Goal: Transaction & Acquisition: Book appointment/travel/reservation

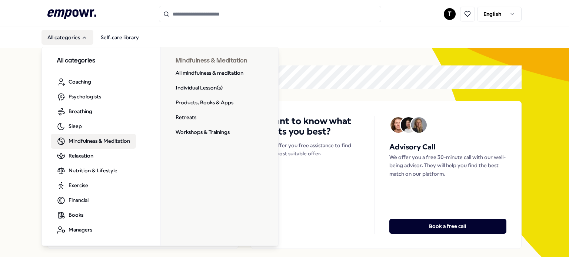
click at [73, 140] on span "Mindfulness & Meditation" at bounding box center [98, 141] width 61 height 8
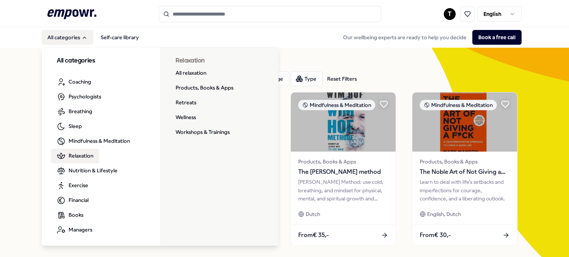
click at [76, 155] on span "Relaxation" at bounding box center [80, 156] width 25 height 8
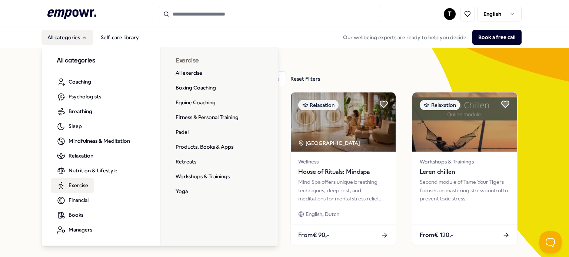
click at [73, 185] on span "Exercise" at bounding box center [78, 185] width 20 height 8
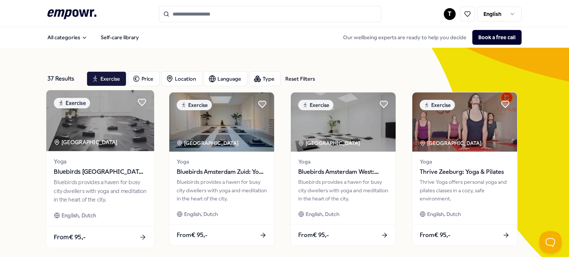
click at [104, 169] on span "Bluebirds [GEOGRAPHIC_DATA] East: Yoga & Wellbeing" at bounding box center [100, 172] width 93 height 10
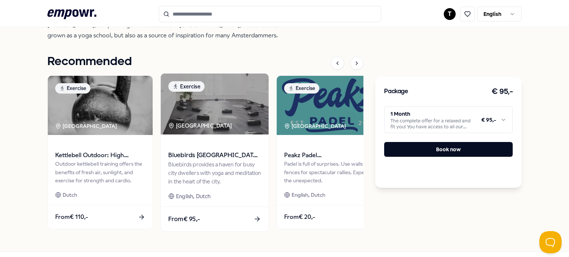
scroll to position [267, 0]
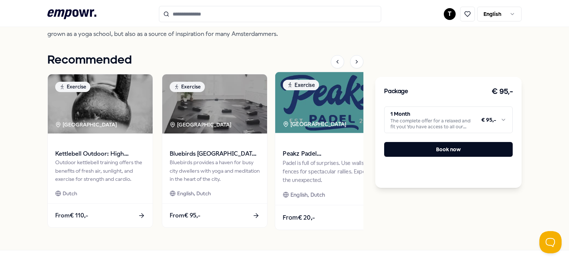
click at [305, 159] on span "Peakz Padel [GEOGRAPHIC_DATA]" at bounding box center [328, 154] width 93 height 10
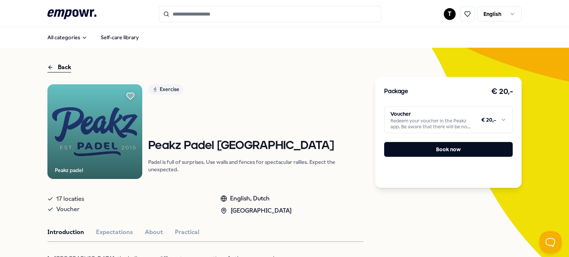
click at [60, 67] on div "Back" at bounding box center [59, 68] width 24 height 10
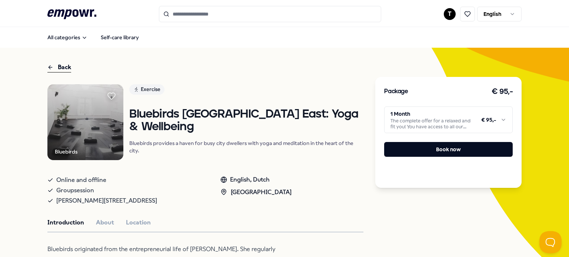
click at [60, 67] on div "Back" at bounding box center [59, 68] width 24 height 10
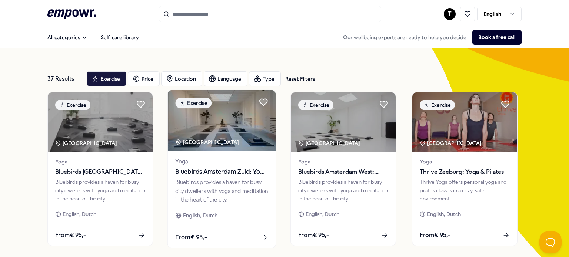
click at [221, 174] on span "Bluebirds Amsterdam Zuid: Yoga & Wellbeing" at bounding box center [221, 172] width 93 height 10
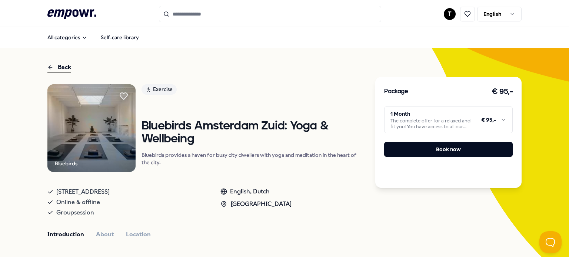
scroll to position [45, 0]
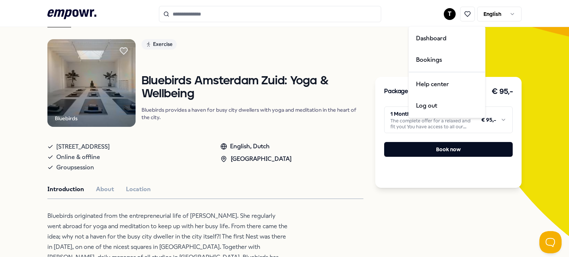
click at [448, 13] on html ".empowr-logo_svg__cls-1{fill:#03032f} T English All categories Self-care librar…" at bounding box center [284, 128] width 569 height 257
click at [435, 40] on div "Dashboard" at bounding box center [446, 38] width 73 height 21
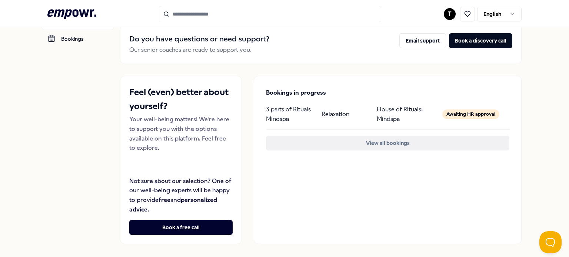
click at [383, 147] on button "View all bookings" at bounding box center [387, 143] width 243 height 15
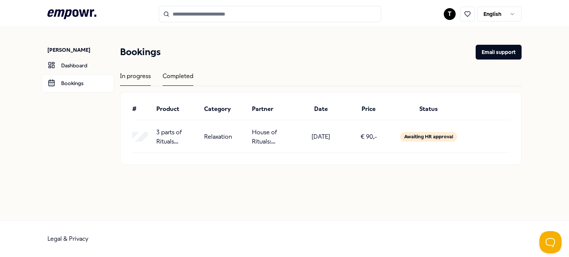
click at [187, 74] on div "Completed" at bounding box center [178, 78] width 31 height 14
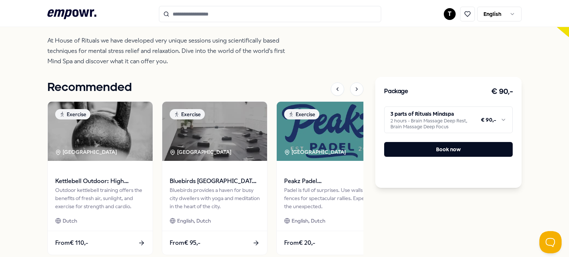
scroll to position [259, 0]
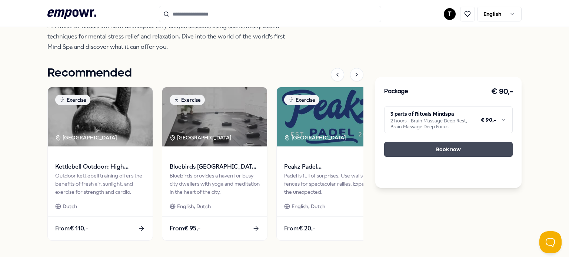
click at [415, 155] on button "Book now" at bounding box center [448, 149] width 128 height 15
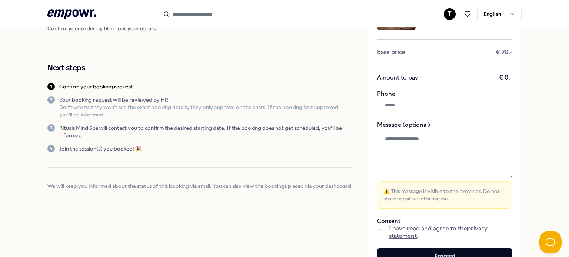
scroll to position [58, 0]
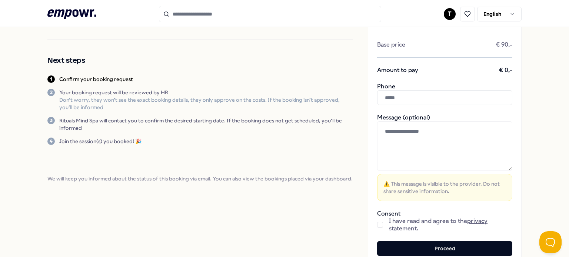
click at [417, 96] on input "text" at bounding box center [444, 97] width 135 height 15
click at [391, 97] on input "**********" at bounding box center [444, 97] width 135 height 15
click at [394, 96] on input "**********" at bounding box center [444, 97] width 135 height 15
click at [402, 97] on input "**********" at bounding box center [444, 97] width 135 height 15
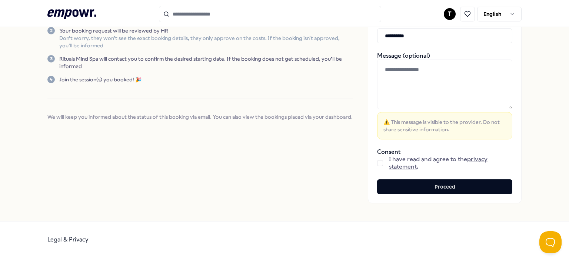
scroll to position [119, 0]
type input "**********"
click at [378, 161] on button "button" at bounding box center [380, 164] width 6 height 6
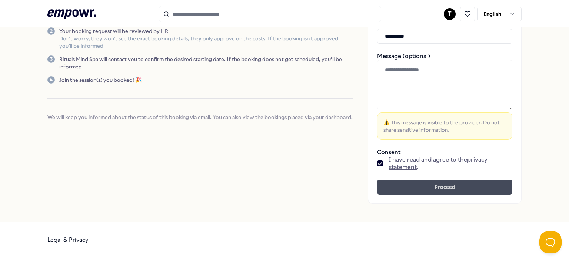
click at [392, 188] on button "Proceed" at bounding box center [444, 187] width 135 height 15
